Goal: Information Seeking & Learning: Learn about a topic

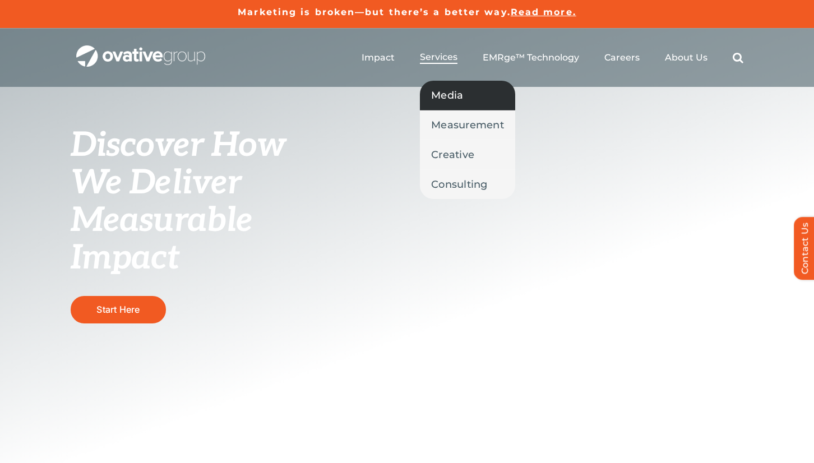
click at [447, 94] on span "Media" at bounding box center [447, 95] width 32 height 16
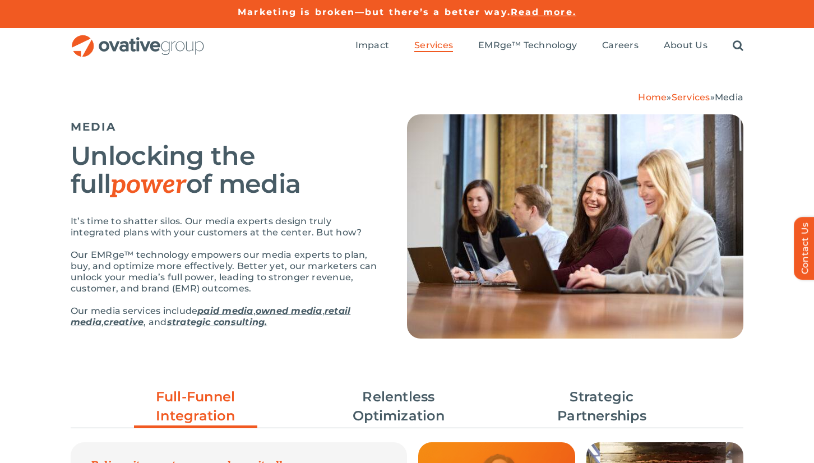
click at [325, 127] on h5 "MEDIA" at bounding box center [225, 126] width 308 height 13
click at [551, 15] on span "Read more." at bounding box center [544, 12] width 66 height 11
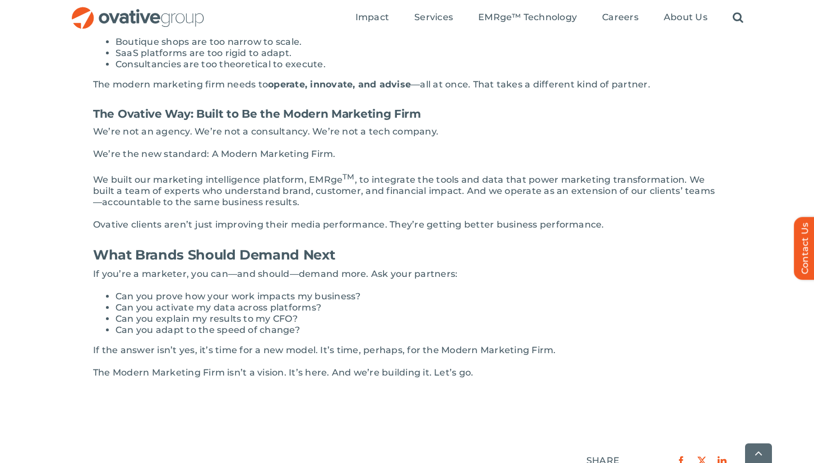
scroll to position [1188, 0]
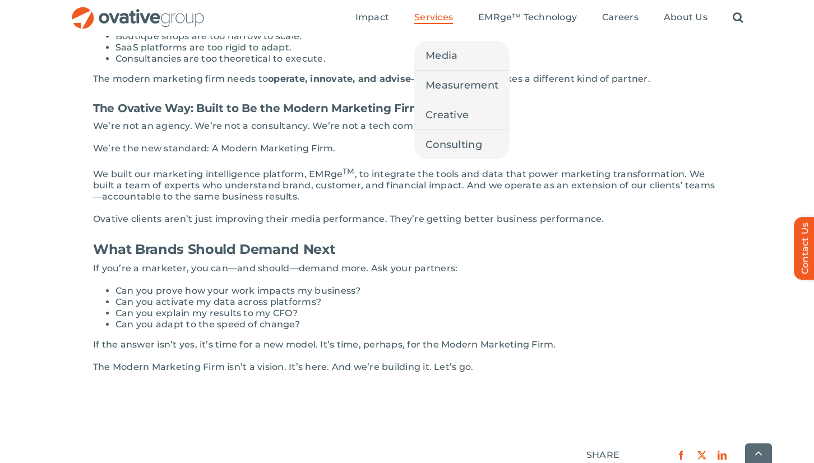
click at [419, 17] on span "Services" at bounding box center [433, 17] width 39 height 11
click at [443, 58] on span "Media" at bounding box center [441, 56] width 32 height 16
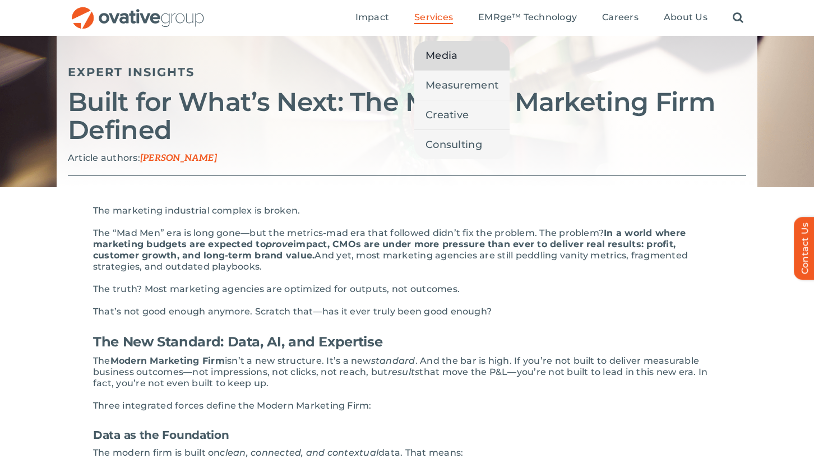
scroll to position [0, 0]
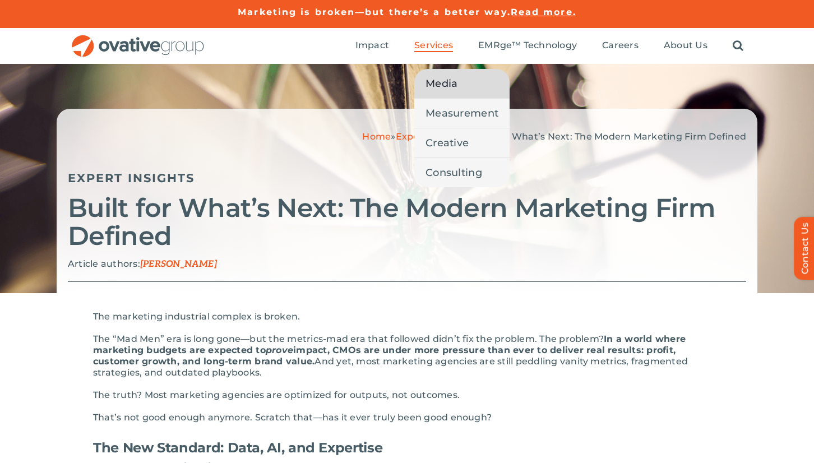
click at [434, 84] on span "Media" at bounding box center [441, 84] width 32 height 16
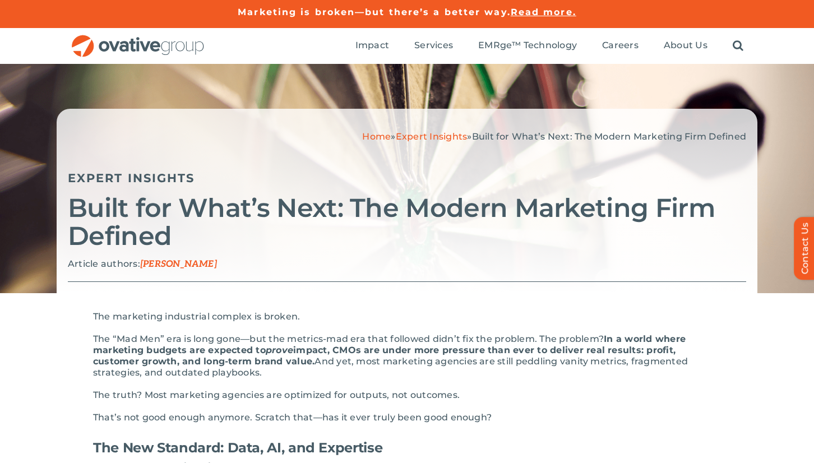
click at [153, 48] on img "OG_Full_horizontal_RGB" at bounding box center [138, 46] width 135 height 23
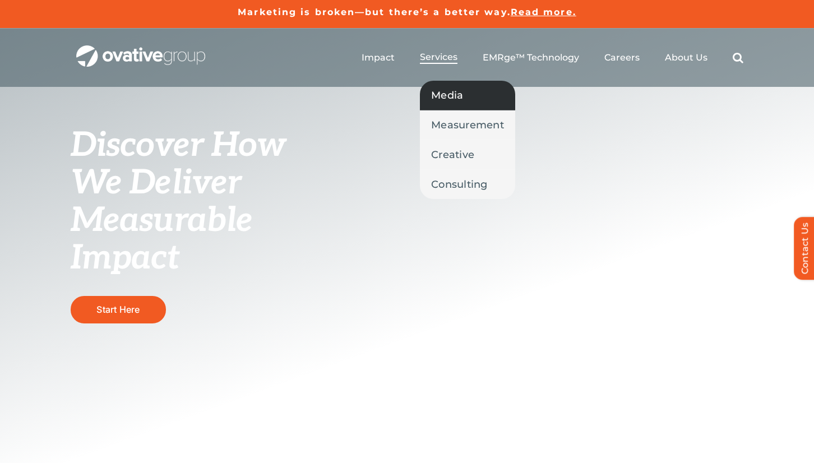
click at [439, 93] on span "Media" at bounding box center [447, 95] width 32 height 16
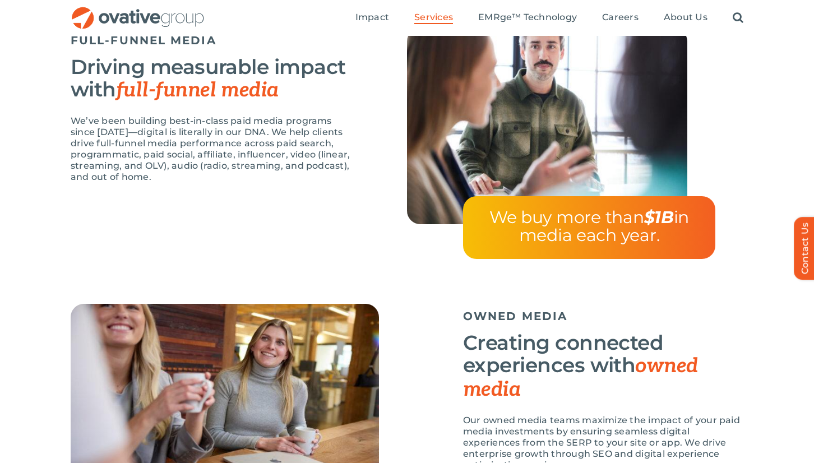
scroll to position [953, 0]
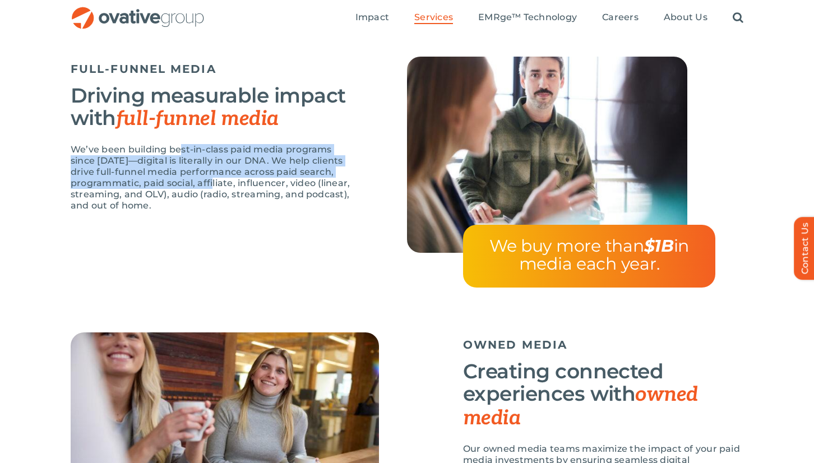
drag, startPoint x: 179, startPoint y: 153, endPoint x: 233, endPoint y: 198, distance: 70.8
click at [233, 198] on p "We’ve been building best-in-class paid media programs since 2009—digital is lit…" at bounding box center [211, 177] width 280 height 67
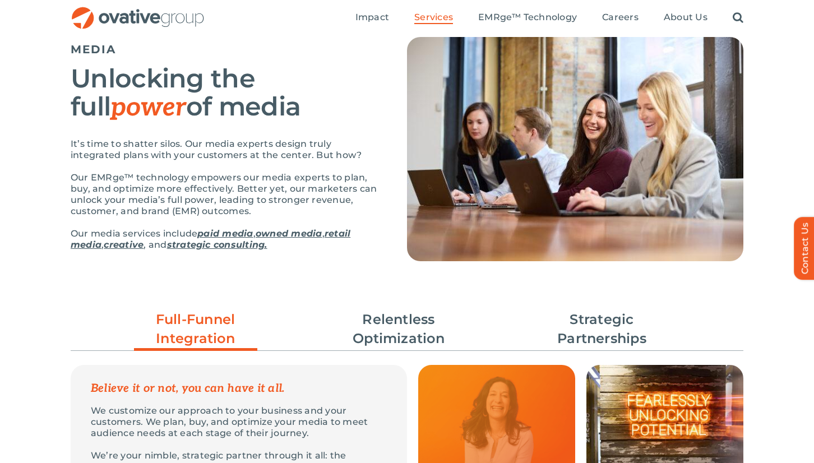
scroll to position [0, 0]
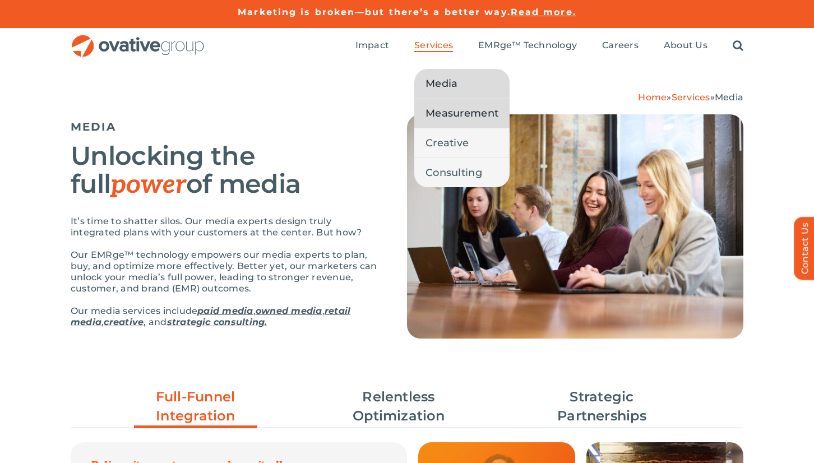
click at [444, 118] on span "Measurement" at bounding box center [461, 113] width 73 height 16
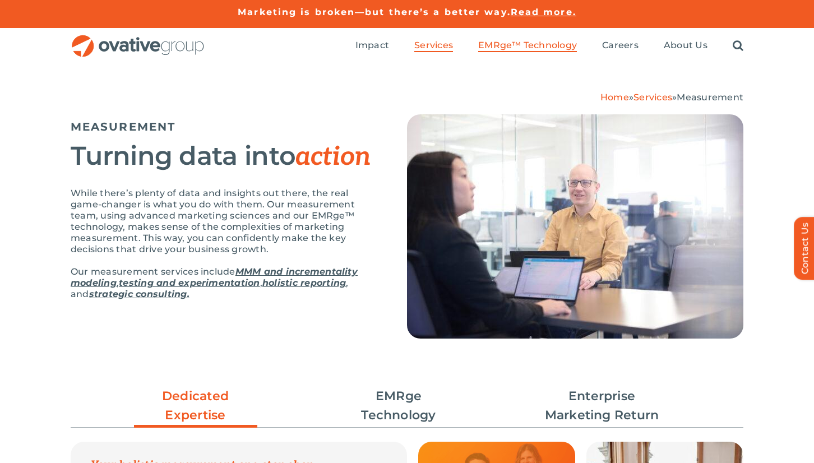
click at [503, 50] on span "EMRge™ Technology" at bounding box center [527, 45] width 99 height 11
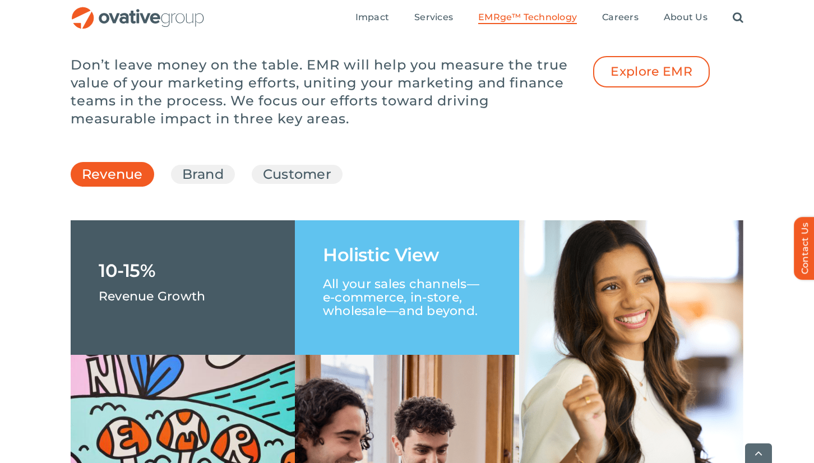
scroll to position [1625, 0]
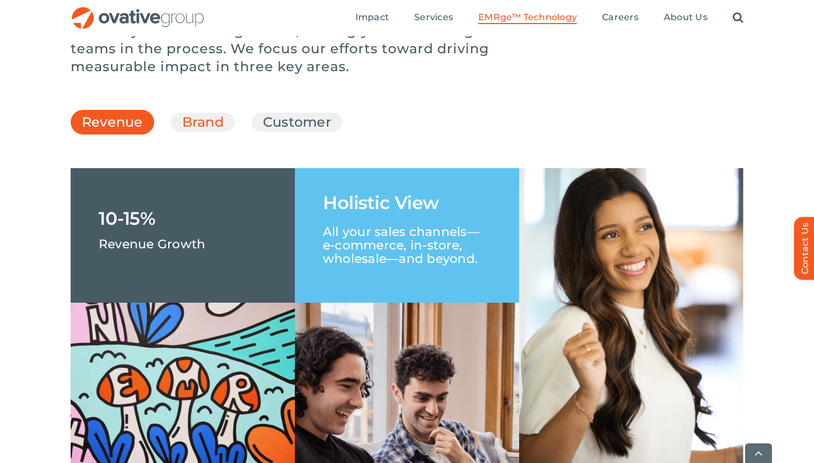
click at [202, 132] on link "Brand" at bounding box center [202, 122] width 41 height 19
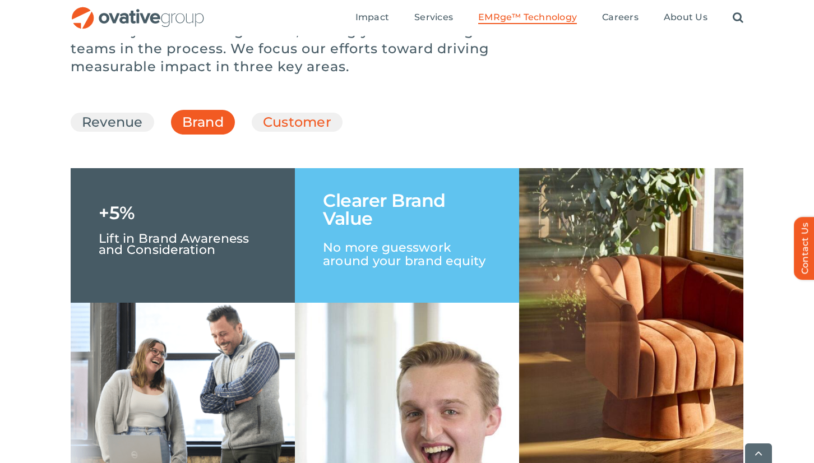
click at [263, 132] on link "Customer" at bounding box center [297, 122] width 68 height 19
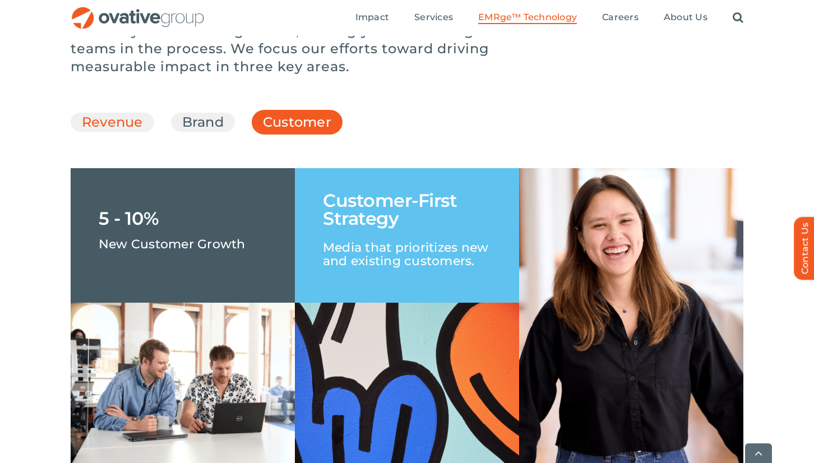
click at [135, 132] on link "Revenue" at bounding box center [112, 122] width 61 height 19
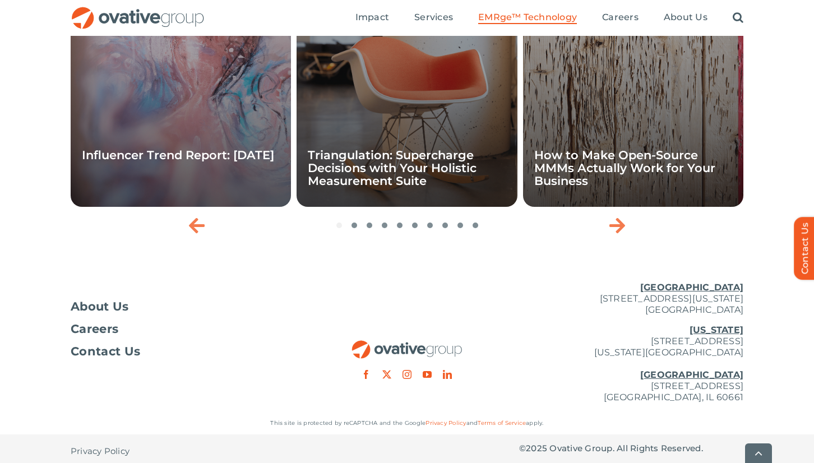
scroll to position [3769, 0]
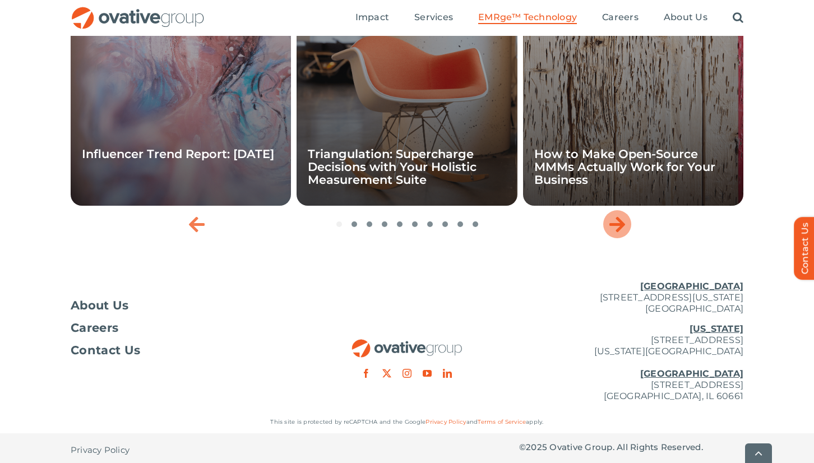
click at [616, 233] on icon "Next slide" at bounding box center [617, 224] width 16 height 18
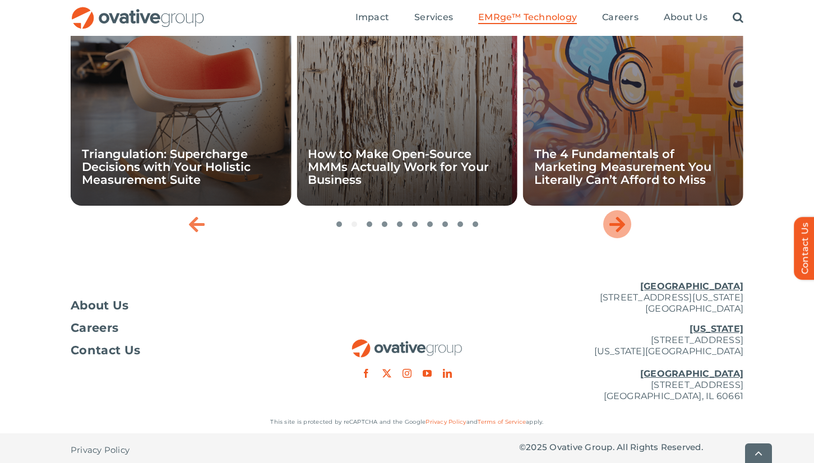
click at [616, 233] on icon "Next slide" at bounding box center [617, 224] width 16 height 18
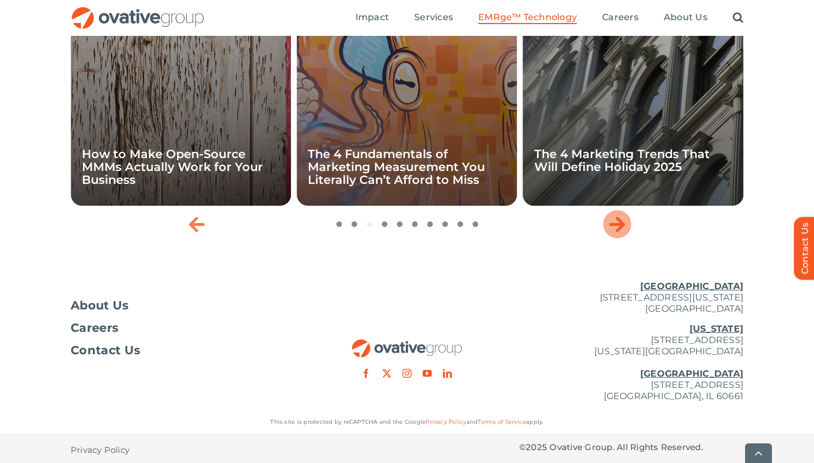
click at [616, 233] on icon "Next slide" at bounding box center [617, 224] width 16 height 18
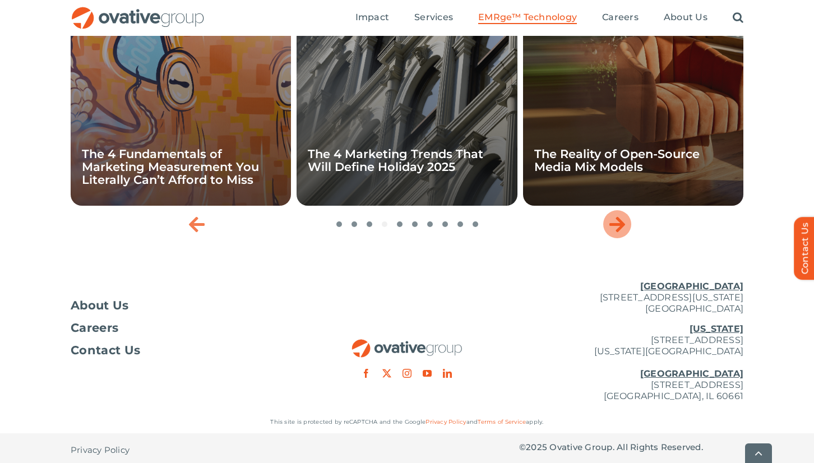
click at [616, 233] on icon "Next slide" at bounding box center [617, 224] width 16 height 18
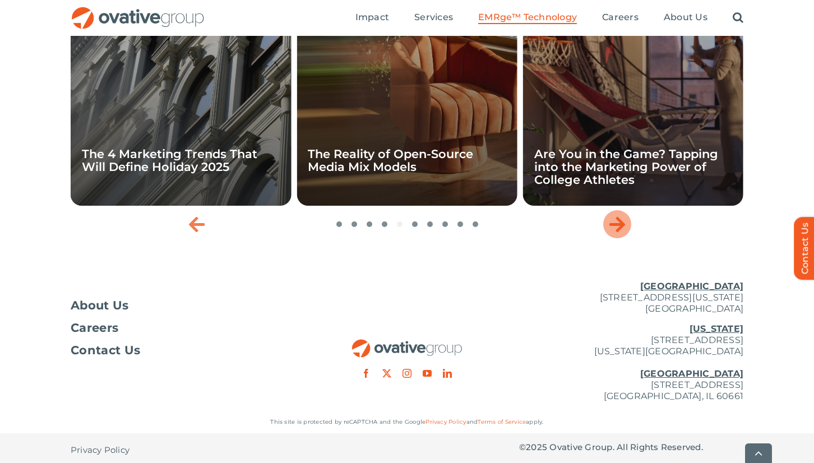
click at [616, 233] on icon "Next slide" at bounding box center [617, 224] width 16 height 18
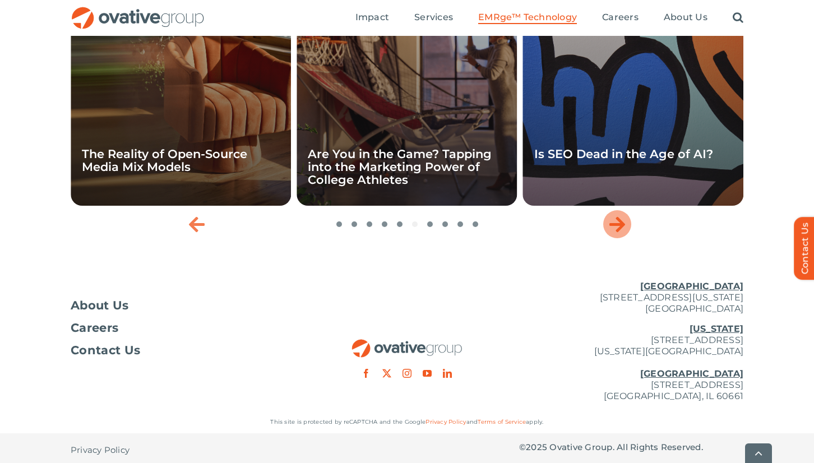
click at [616, 233] on icon "Next slide" at bounding box center [617, 224] width 16 height 18
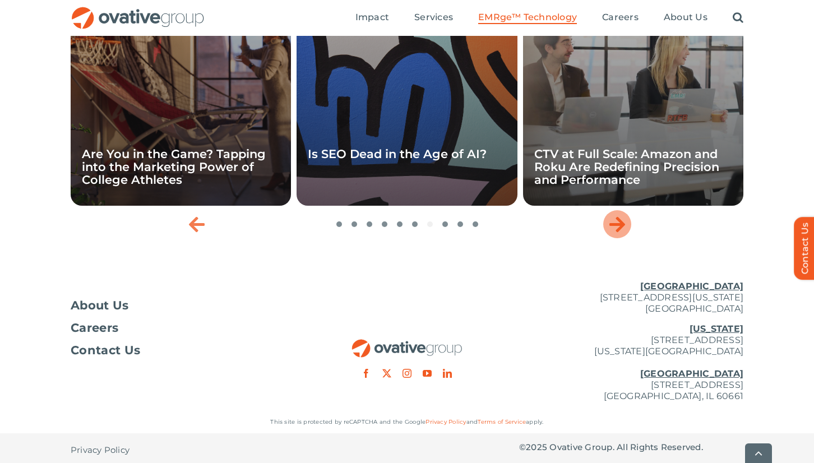
click at [616, 233] on icon "Next slide" at bounding box center [617, 224] width 16 height 18
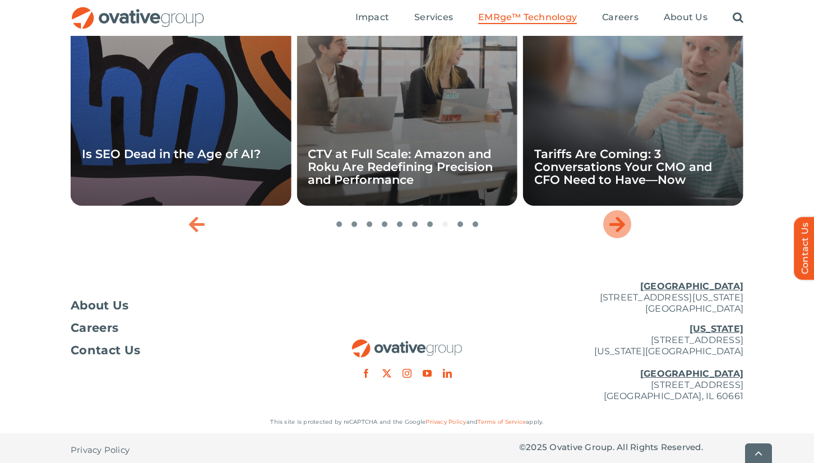
click at [616, 233] on icon "Next slide" at bounding box center [617, 224] width 16 height 18
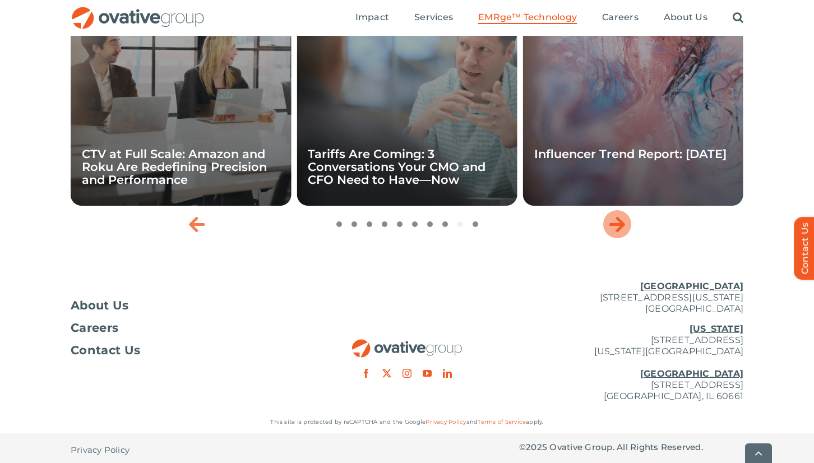
click at [616, 233] on icon "Next slide" at bounding box center [617, 224] width 16 height 18
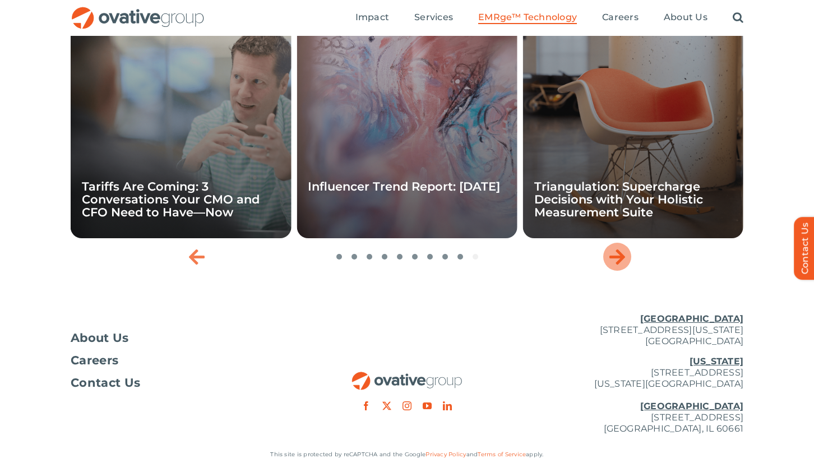
scroll to position [3736, 0]
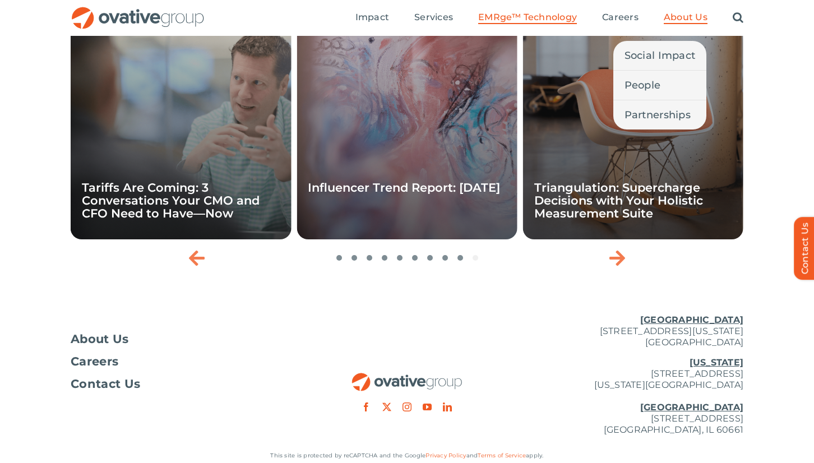
click at [678, 23] on link "About Us" at bounding box center [686, 18] width 44 height 12
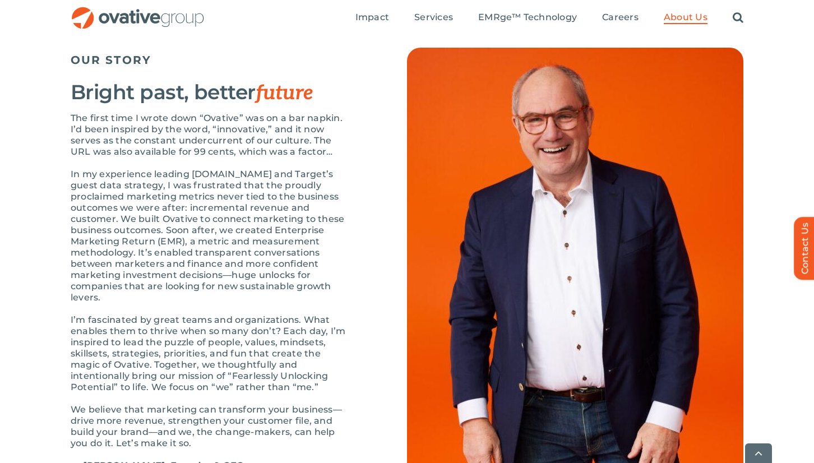
scroll to position [1225, 0]
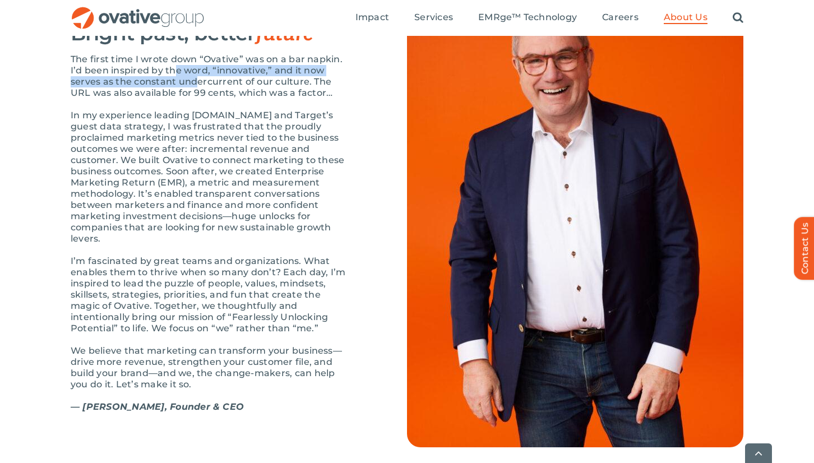
drag, startPoint x: 187, startPoint y: 112, endPoint x: 198, endPoint y: 122, distance: 15.5
click at [198, 99] on p "The first time I wrote down “Ovative” was on a bar napkin. I’d been inspired by…" at bounding box center [211, 76] width 280 height 45
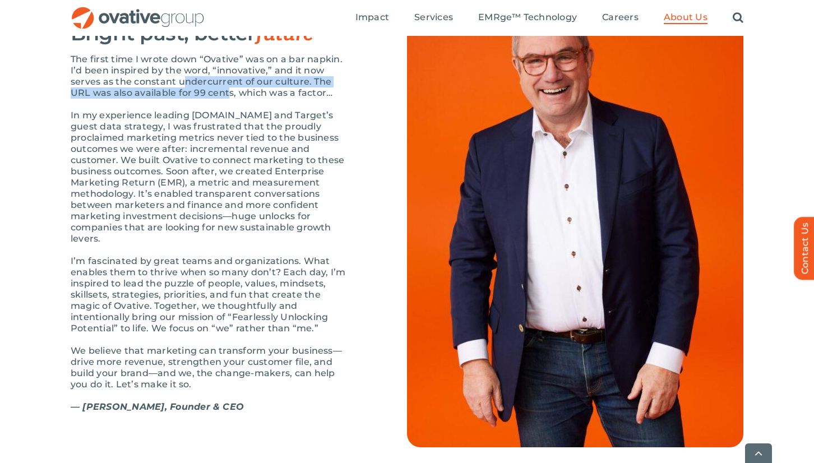
drag, startPoint x: 186, startPoint y: 119, endPoint x: 210, endPoint y: 127, distance: 25.2
click at [210, 99] on p "The first time I wrote down “Ovative” was on a bar napkin. I’d been inspired by…" at bounding box center [211, 76] width 280 height 45
click at [211, 99] on p "The first time I wrote down “Ovative” was on a bar napkin. I’d been inspired by…" at bounding box center [211, 76] width 280 height 45
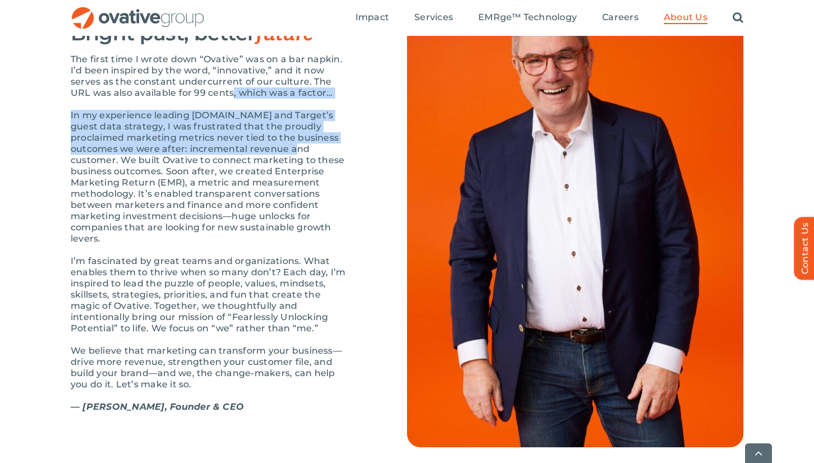
drag, startPoint x: 211, startPoint y: 127, endPoint x: 242, endPoint y: 188, distance: 69.2
click at [242, 188] on div "The first time I wrote down “Ovative” was on a bar napkin. I’d been inspired by…" at bounding box center [211, 239] width 280 height 370
click at [242, 188] on p "In my experience leading Target.com and Target’s guest data strategy, I was fru…" at bounding box center [211, 177] width 280 height 135
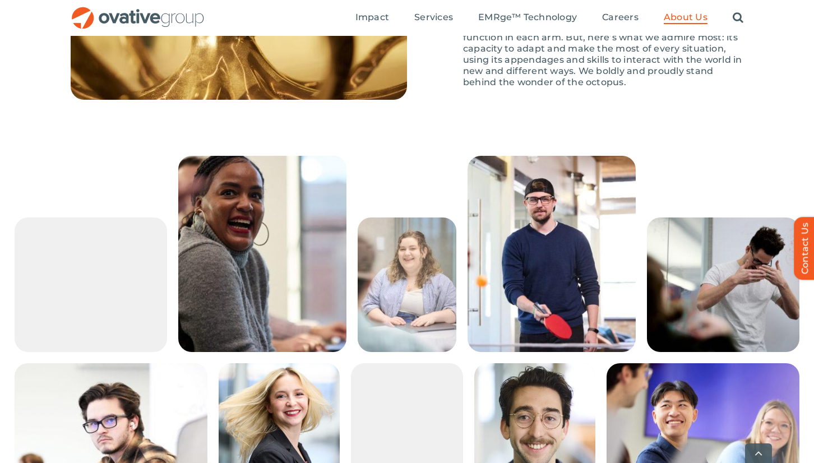
scroll to position [1810, 0]
